Goal: Transaction & Acquisition: Purchase product/service

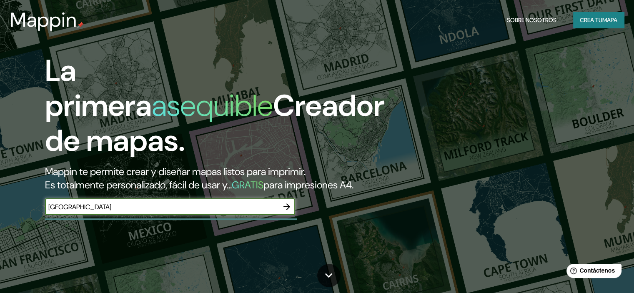
type input "[GEOGRAPHIC_DATA]"
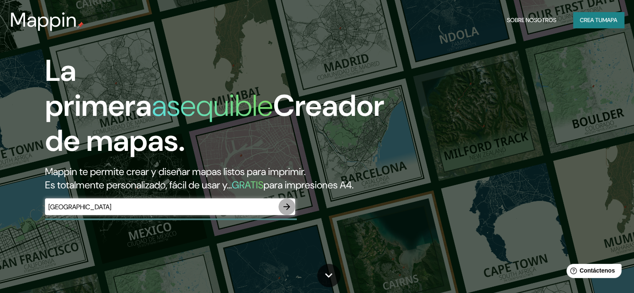
click at [289, 210] on icon "button" at bounding box center [287, 206] width 7 height 7
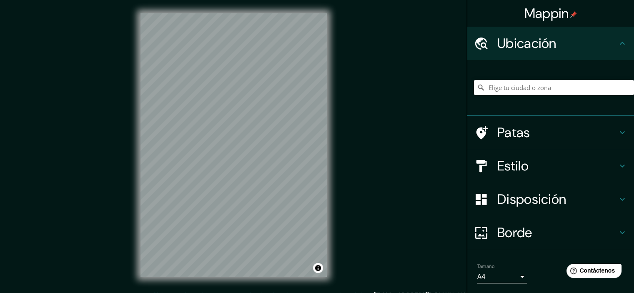
click at [575, 80] on div at bounding box center [554, 88] width 160 height 42
click at [572, 87] on input "Elige tu ciudad o zona" at bounding box center [554, 87] width 160 height 15
click at [561, 129] on h4 "Patas" at bounding box center [557, 132] width 120 height 17
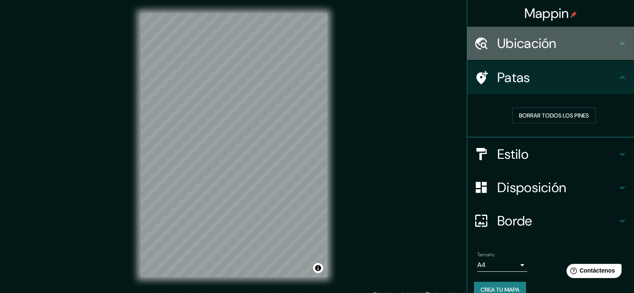
click at [549, 48] on font "Ubicación" at bounding box center [526, 44] width 59 height 18
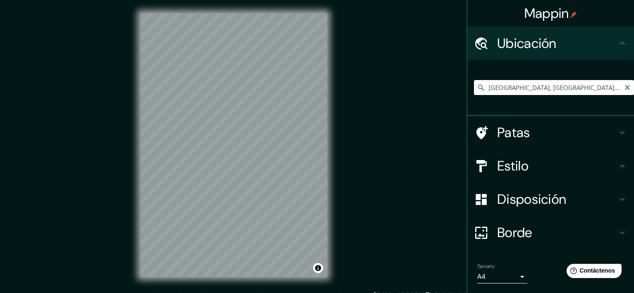
click at [567, 86] on input "[GEOGRAPHIC_DATA], [GEOGRAPHIC_DATA], [GEOGRAPHIC_DATA]" at bounding box center [554, 87] width 160 height 15
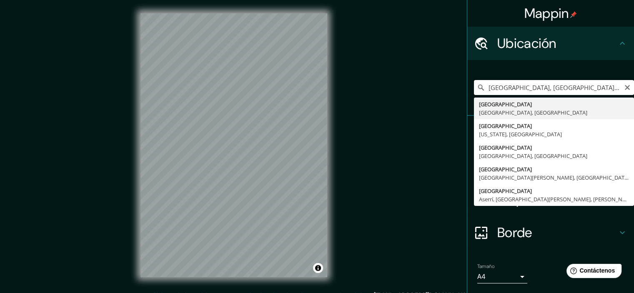
click at [571, 87] on input "[GEOGRAPHIC_DATA], [GEOGRAPHIC_DATA], [GEOGRAPHIC_DATA]" at bounding box center [554, 87] width 160 height 15
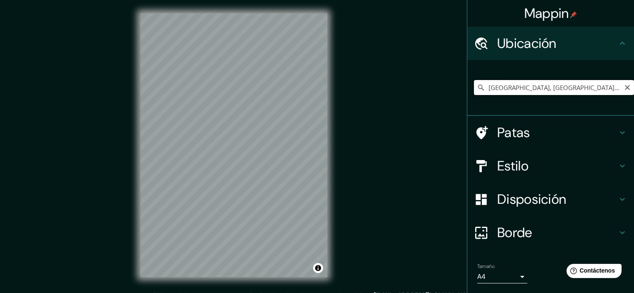
click at [507, 88] on input "[GEOGRAPHIC_DATA], [GEOGRAPHIC_DATA], [GEOGRAPHIC_DATA]" at bounding box center [554, 87] width 160 height 15
paste input "[GEOGRAPHIC_DATA]"
click at [587, 83] on input "[STREET_ADDRESS]" at bounding box center [554, 87] width 160 height 15
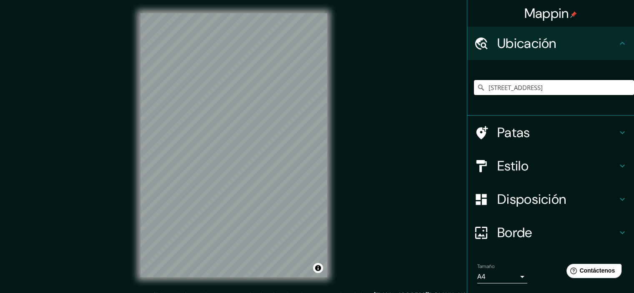
click at [567, 88] on input "[STREET_ADDRESS]" at bounding box center [554, 87] width 160 height 15
paste input "[GEOGRAPHIC_DATA]"
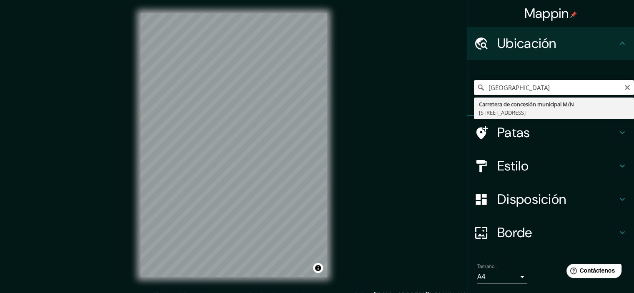
click at [584, 87] on input "[GEOGRAPHIC_DATA]" at bounding box center [554, 87] width 160 height 15
click at [520, 89] on input "25°43'08.9"N 100°11'54.3" at bounding box center [554, 87] width 160 height 15
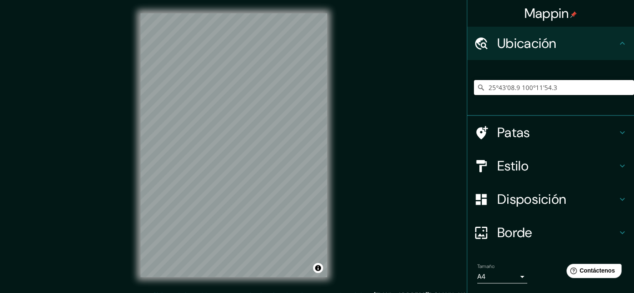
click at [525, 91] on input "25°43'08.9 100°11'54.3" at bounding box center [554, 87] width 160 height 15
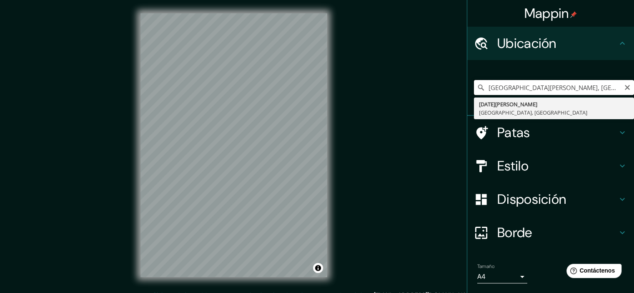
click at [509, 89] on input "[GEOGRAPHIC_DATA][PERSON_NAME], [GEOGRAPHIC_DATA], [GEOGRAPHIC_DATA]" at bounding box center [554, 87] width 160 height 15
click at [510, 89] on input "[GEOGRAPHIC_DATA][PERSON_NAME], [GEOGRAPHIC_DATA], [GEOGRAPHIC_DATA]" at bounding box center [554, 87] width 160 height 15
paste input "Real de [DATE][GEOGRAPHIC_DATA][PERSON_NAME], N.L."
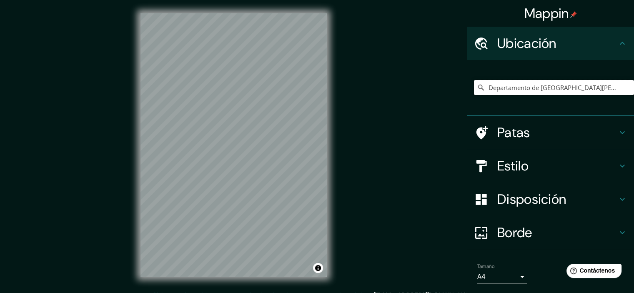
click at [515, 90] on input "Departamento de [GEOGRAPHIC_DATA][PERSON_NAME], [GEOGRAPHIC_DATA][PERSON_NAME]" at bounding box center [554, 87] width 160 height 15
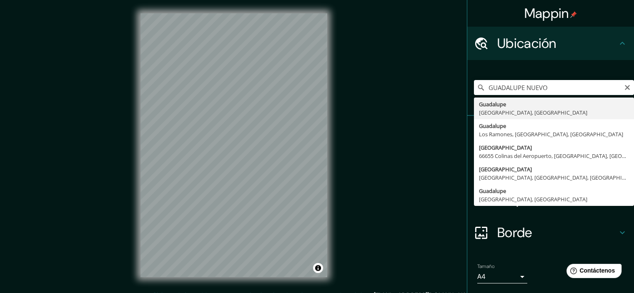
type input "[GEOGRAPHIC_DATA], [GEOGRAPHIC_DATA], [GEOGRAPHIC_DATA]"
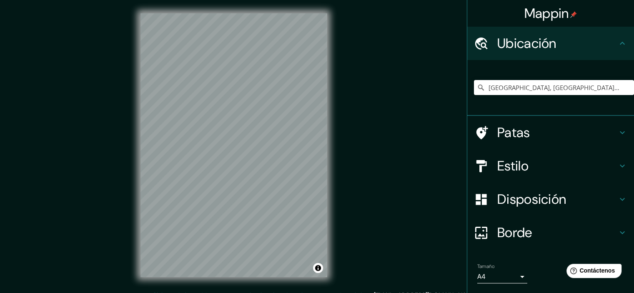
click at [584, 160] on h4 "Estilo" at bounding box center [557, 166] width 120 height 17
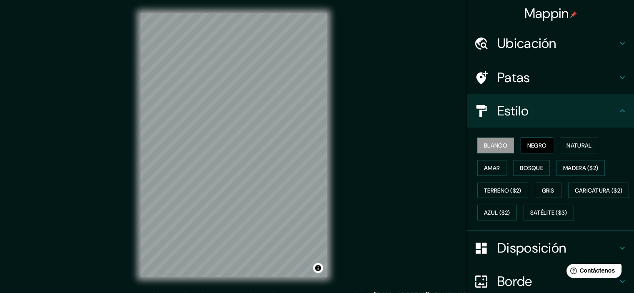
click at [529, 143] on font "Negro" at bounding box center [537, 146] width 20 height 8
click at [567, 143] on font "Natural" at bounding box center [579, 146] width 25 height 8
click at [329, 158] on div "© Mapbox © OpenStreetMap Improve this map" at bounding box center [233, 145] width 213 height 291
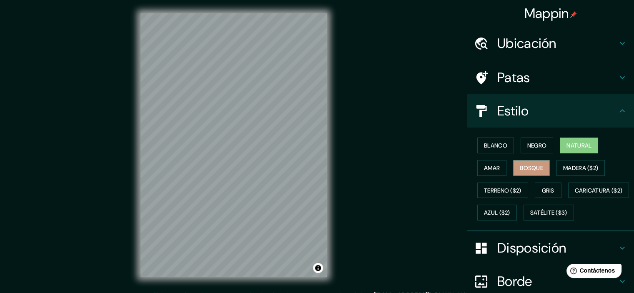
click at [529, 171] on font "Bosque" at bounding box center [531, 168] width 23 height 11
click at [514, 187] on font "Terreno ($2)" at bounding box center [503, 191] width 38 height 8
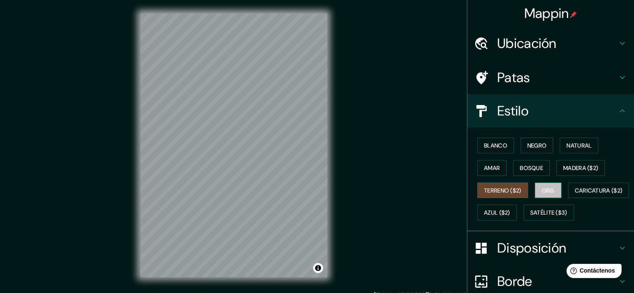
click at [535, 191] on button "Gris" at bounding box center [548, 191] width 27 height 16
drag, startPoint x: 544, startPoint y: 200, endPoint x: 549, endPoint y: 205, distance: 6.2
click at [544, 201] on div "Blanco Negro Natural Amar Bosque Madera ($2) Terreno ($2) Gris Caricatura ($2) …" at bounding box center [554, 179] width 160 height 90
click at [510, 209] on font "Azul ($2)" at bounding box center [497, 213] width 26 height 8
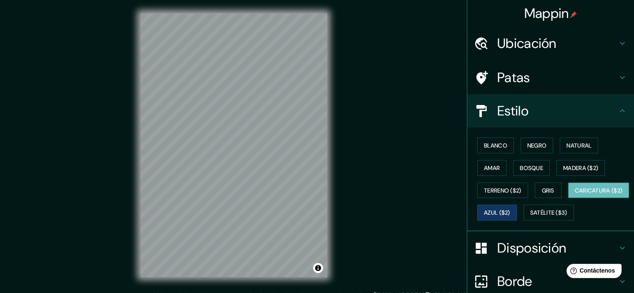
click at [568, 198] on button "Caricatura ($2)" at bounding box center [598, 191] width 61 height 16
click at [530, 217] on font "Satélite ($3)" at bounding box center [548, 213] width 37 height 8
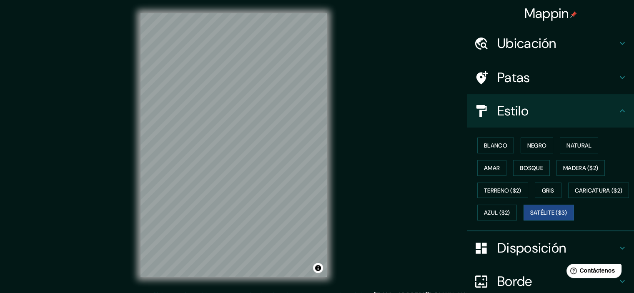
click at [358, 181] on div "Mappin Ubicación Guadalupe, [GEOGRAPHIC_DATA], [GEOGRAPHIC_DATA] Patas Estilo B…" at bounding box center [317, 152] width 634 height 304
click at [317, 266] on button "Activar o desactivar atribución" at bounding box center [318, 268] width 10 height 10
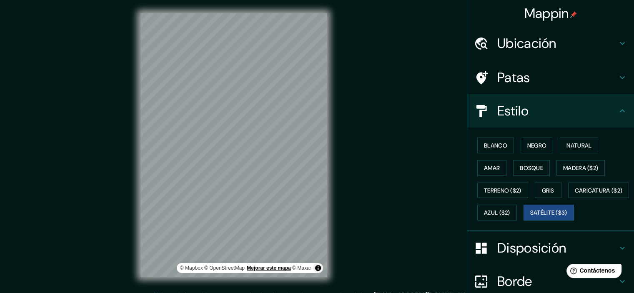
click at [268, 268] on font "Mejorar este mapa" at bounding box center [269, 268] width 44 height 6
click at [552, 74] on h4 "Patas" at bounding box center [557, 77] width 120 height 17
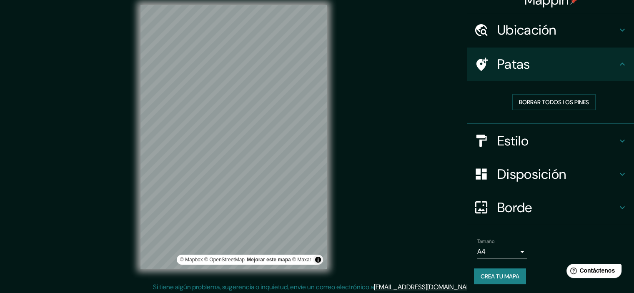
scroll to position [10, 0]
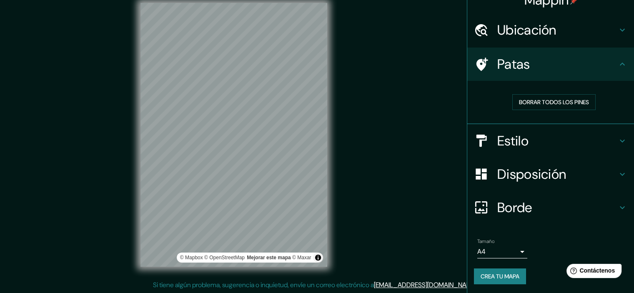
click at [619, 172] on icon at bounding box center [622, 174] width 10 height 10
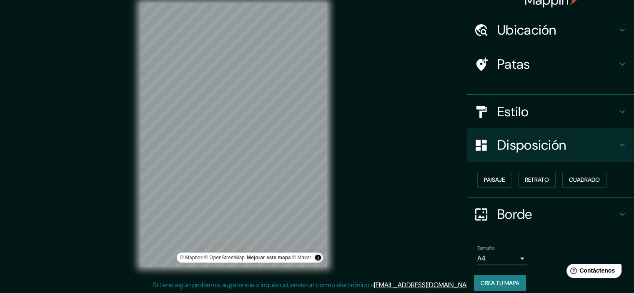
scroll to position [7, 0]
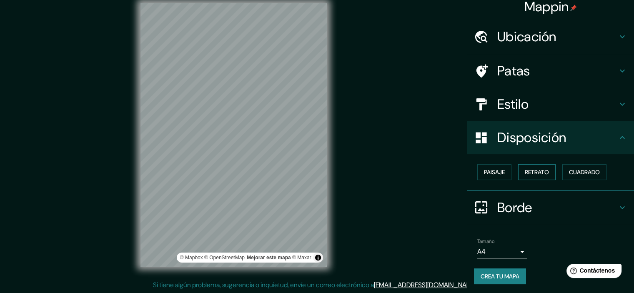
click at [525, 175] on font "Retrato" at bounding box center [537, 172] width 24 height 8
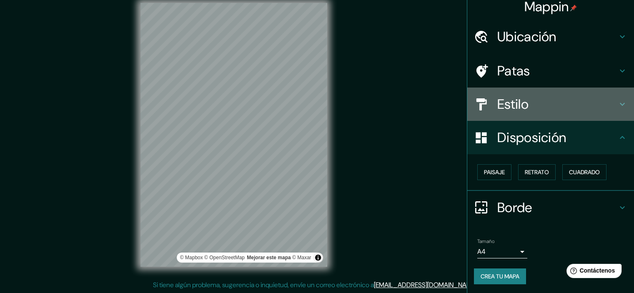
click at [559, 100] on h4 "Estilo" at bounding box center [557, 104] width 120 height 17
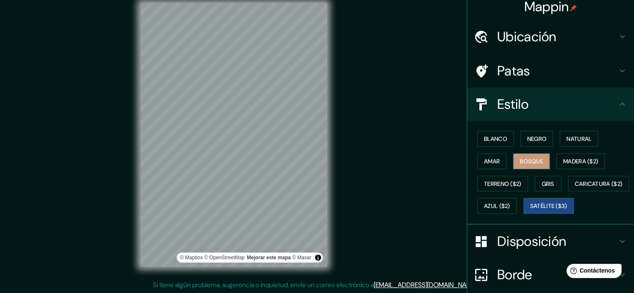
click at [537, 163] on font "Bosque" at bounding box center [531, 162] width 23 height 8
click at [620, 107] on icon at bounding box center [622, 104] width 10 height 10
click at [419, 166] on div "Mappin Ubicación Guadalupe, [GEOGRAPHIC_DATA], [GEOGRAPHIC_DATA] Patas Estilo B…" at bounding box center [317, 142] width 634 height 304
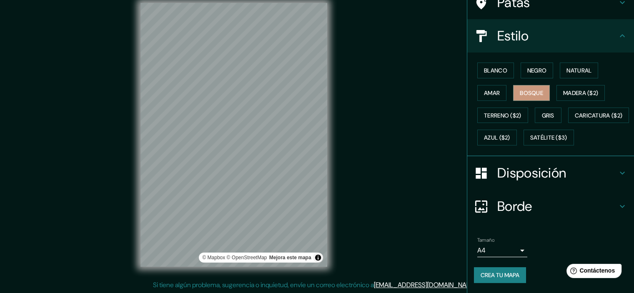
click at [602, 206] on h4 "Borde" at bounding box center [557, 206] width 120 height 17
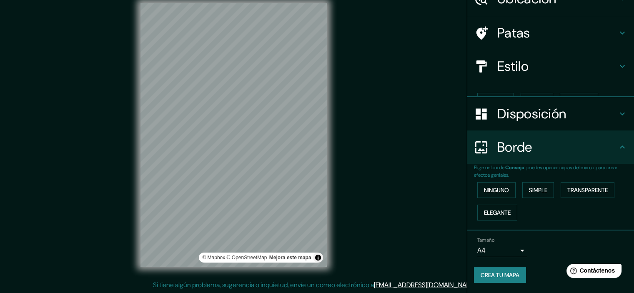
scroll to position [30, 0]
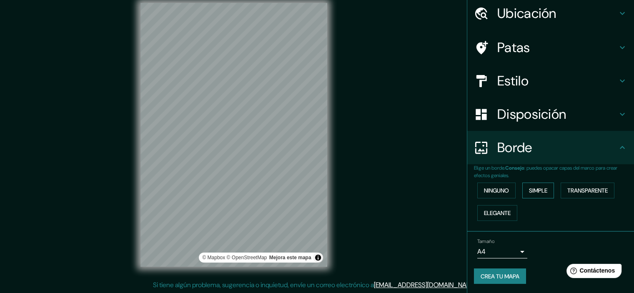
click at [535, 191] on font "Simple" at bounding box center [538, 191] width 18 height 8
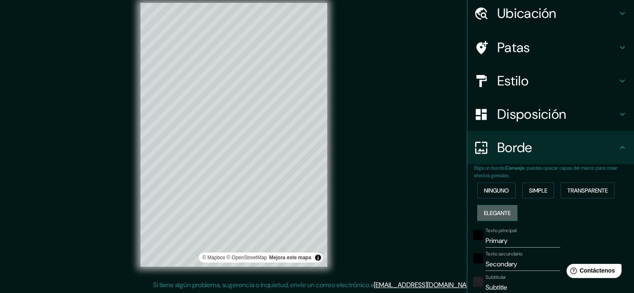
click at [500, 210] on font "Elegante" at bounding box center [497, 213] width 27 height 8
click at [494, 193] on font "Ninguno" at bounding box center [496, 191] width 25 height 8
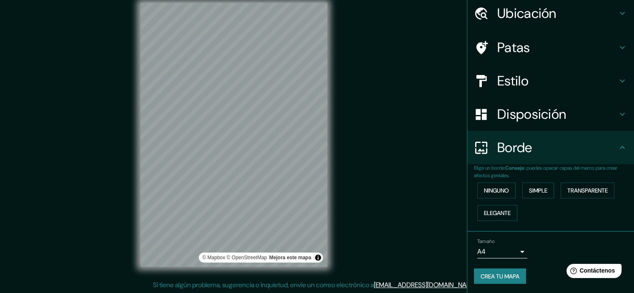
click at [610, 115] on h4 "Disposición" at bounding box center [557, 114] width 120 height 17
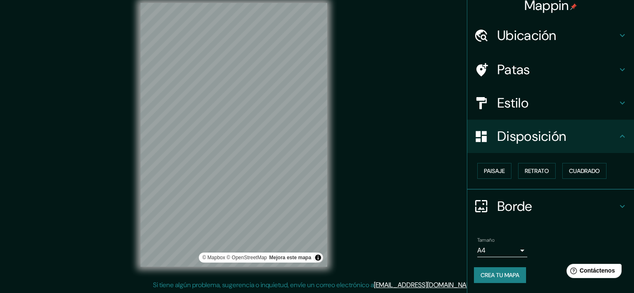
scroll to position [7, 0]
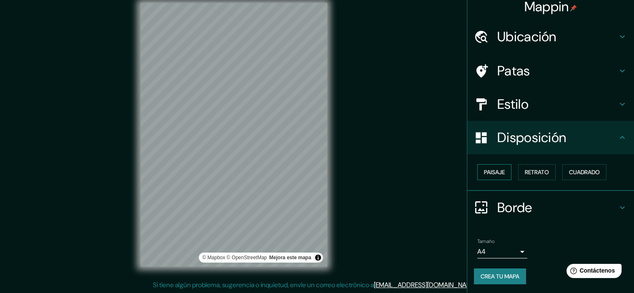
click at [492, 173] on font "Paisaje" at bounding box center [494, 172] width 21 height 8
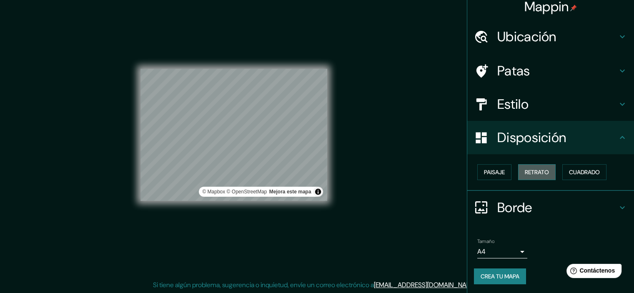
click at [527, 173] on font "Retrato" at bounding box center [537, 172] width 24 height 8
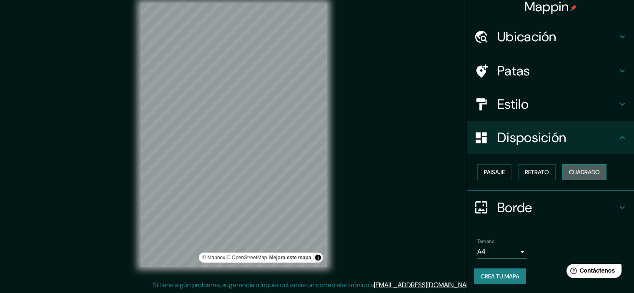
click at [580, 171] on font "Cuadrado" at bounding box center [584, 172] width 31 height 8
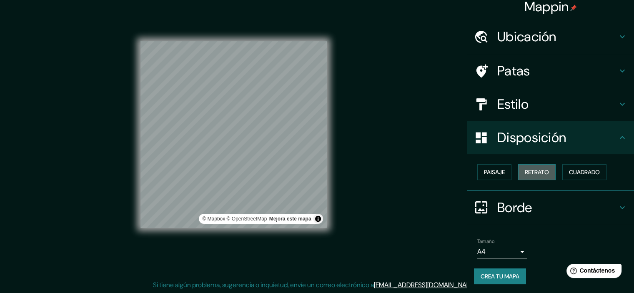
click at [525, 170] on font "Retrato" at bounding box center [537, 172] width 24 height 8
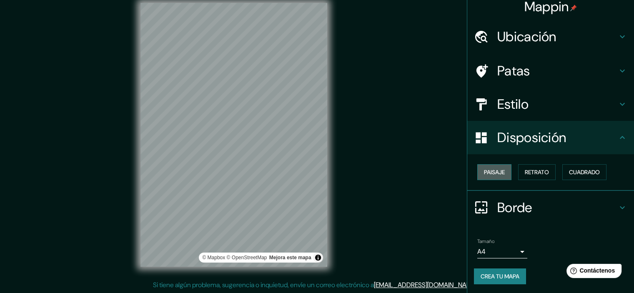
click at [500, 171] on button "Paisaje" at bounding box center [494, 172] width 34 height 16
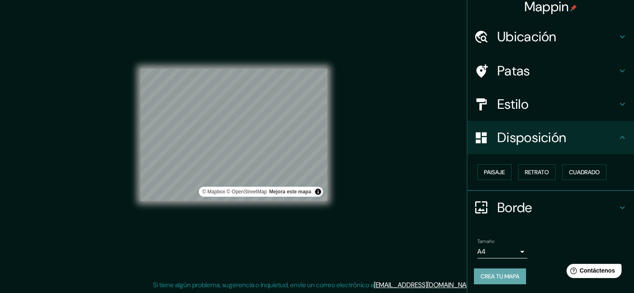
click at [501, 270] on button "Crea tu mapa" at bounding box center [500, 276] width 52 height 16
click at [504, 270] on button "Crea tu mapa" at bounding box center [500, 276] width 52 height 16
click at [512, 251] on body "Mappin Ubicación [GEOGRAPHIC_DATA], [GEOGRAPHIC_DATA], [GEOGRAPHIC_DATA] Patas …" at bounding box center [317, 136] width 634 height 293
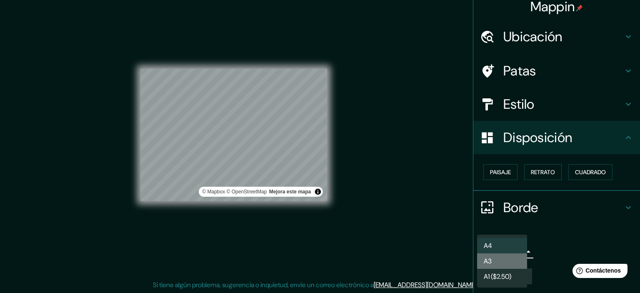
click at [509, 259] on li "A3" at bounding box center [502, 260] width 50 height 15
type input "a4"
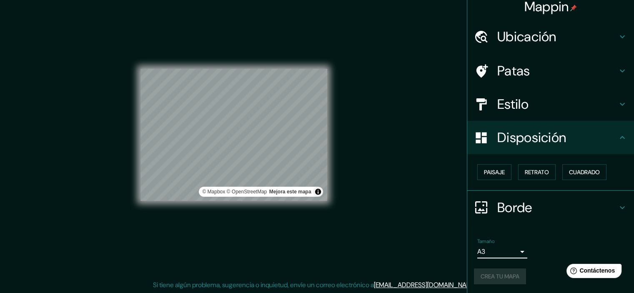
click at [542, 250] on div "Tamaño A3 a4" at bounding box center [550, 248] width 153 height 27
click at [502, 271] on font "Crea tu mapa" at bounding box center [500, 276] width 39 height 11
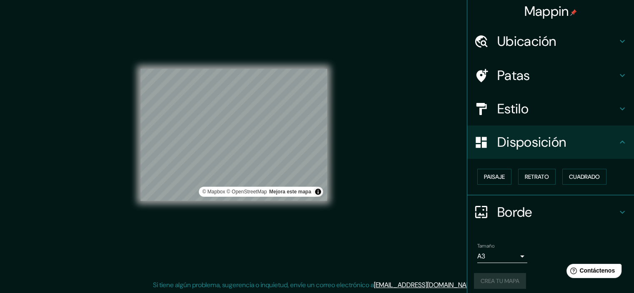
scroll to position [0, 0]
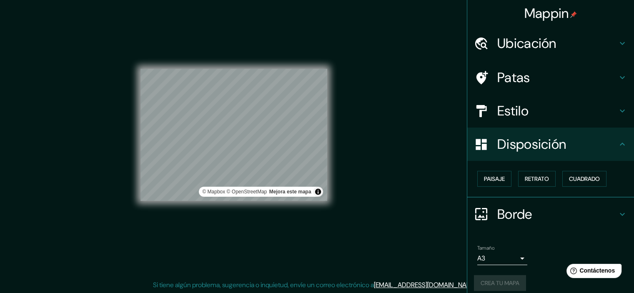
click at [594, 41] on h4 "Ubicación" at bounding box center [557, 43] width 120 height 17
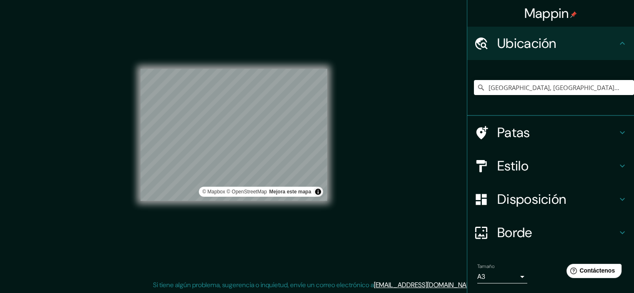
click at [594, 41] on h4 "Ubicación" at bounding box center [557, 43] width 120 height 17
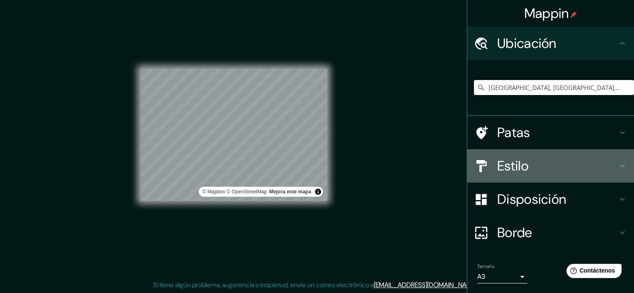
click at [608, 153] on div "Estilo" at bounding box center [550, 165] width 167 height 33
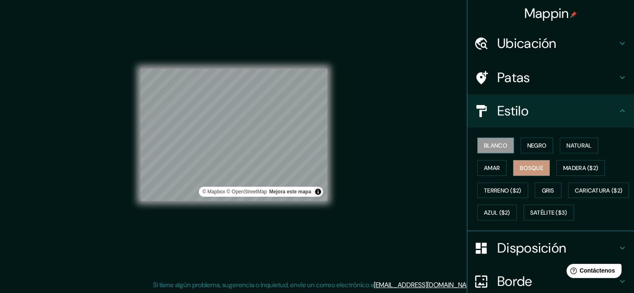
click at [493, 148] on font "Blanco" at bounding box center [495, 146] width 23 height 8
click at [527, 142] on font "Negro" at bounding box center [537, 146] width 20 height 8
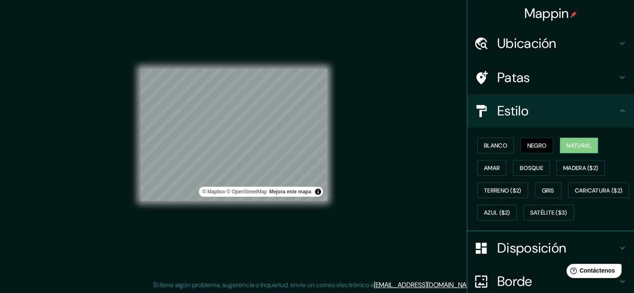
click at [568, 140] on font "Natural" at bounding box center [579, 145] width 25 height 11
click at [539, 170] on button "Bosque" at bounding box center [531, 168] width 37 height 16
click at [397, 188] on div "Mappin Ubicación Guadalupe, [GEOGRAPHIC_DATA], [GEOGRAPHIC_DATA] Patas Estilo B…" at bounding box center [317, 142] width 634 height 304
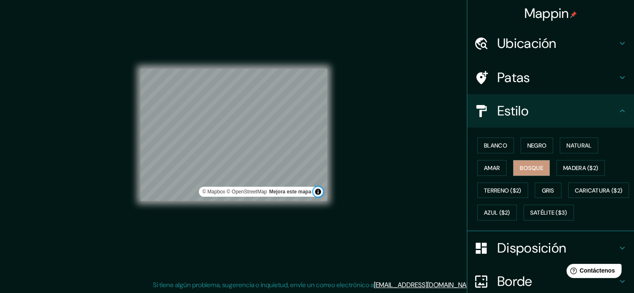
click at [320, 191] on button "Activar o desactivar atribución" at bounding box center [318, 192] width 10 height 10
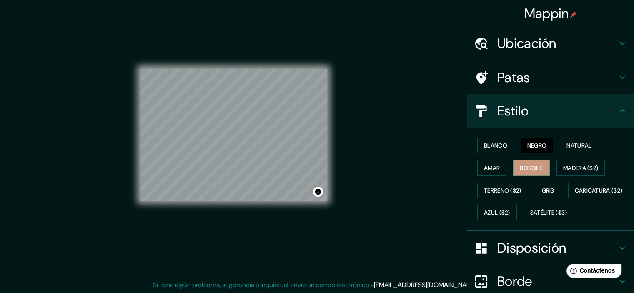
click at [527, 149] on font "Negro" at bounding box center [537, 145] width 20 height 11
click at [569, 144] on font "Natural" at bounding box center [579, 146] width 25 height 8
